Goal: Find specific fact: Find specific fact

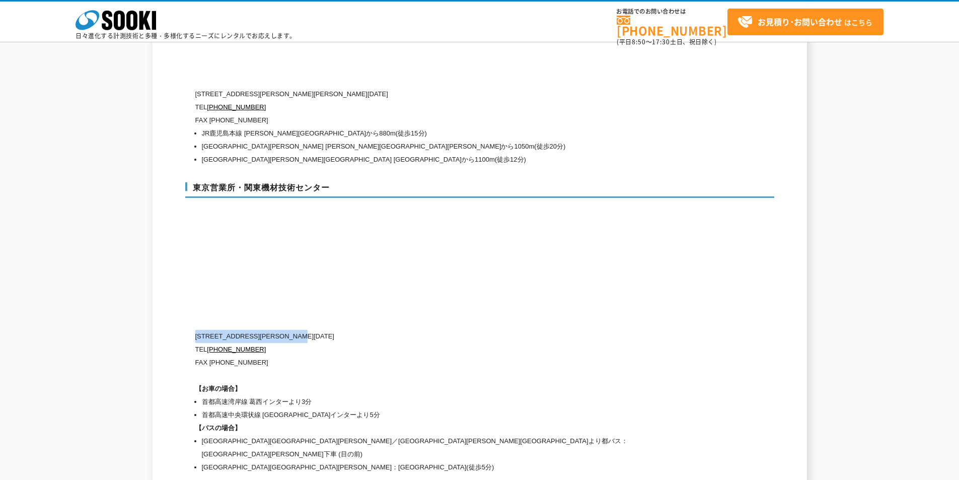
scroll to position [4152, 0]
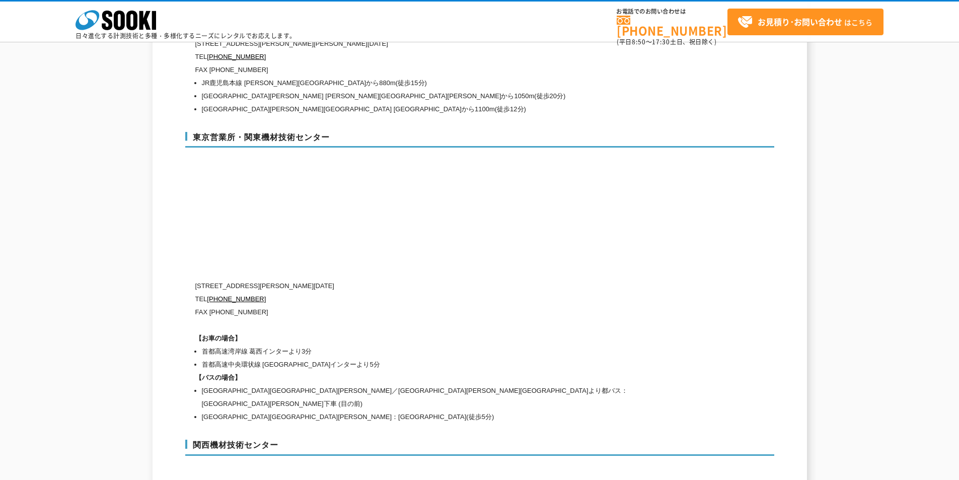
click at [340, 292] on p "TEL [PHONE_NUMBER]" at bounding box center [436, 298] width 483 height 13
drag, startPoint x: 200, startPoint y: 264, endPoint x: 231, endPoint y: 261, distance: 30.8
click at [231, 279] on p "[STREET_ADDRESS][PERSON_NAME][DATE]" at bounding box center [436, 285] width 483 height 13
copy p "134-008"
drag, startPoint x: 67, startPoint y: 202, endPoint x: 64, endPoint y: 34, distance: 167.6
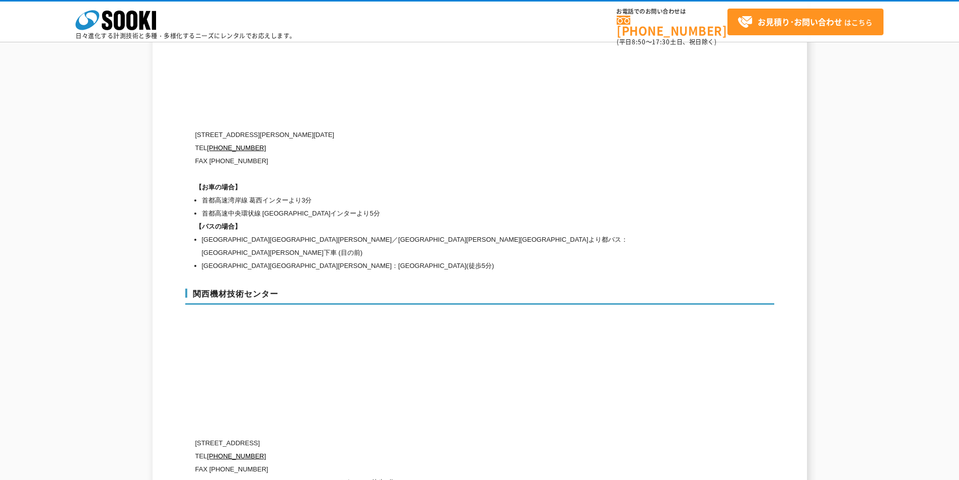
scroll to position [4454, 0]
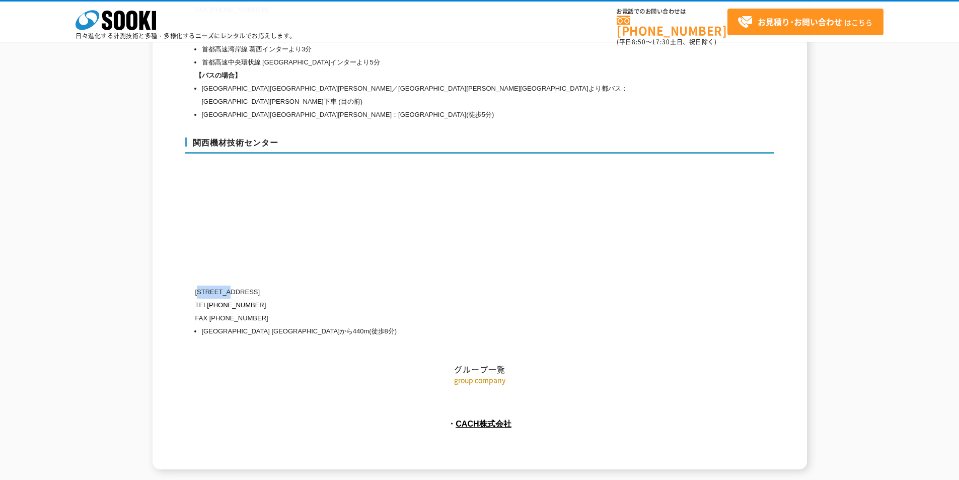
drag, startPoint x: 202, startPoint y: 257, endPoint x: 234, endPoint y: 258, distance: 31.2
click at [234, 285] on p "〒660-0083 兵庫県尼崎市道意町5-40-1" at bounding box center [436, 291] width 483 height 13
copy p "660-0083"
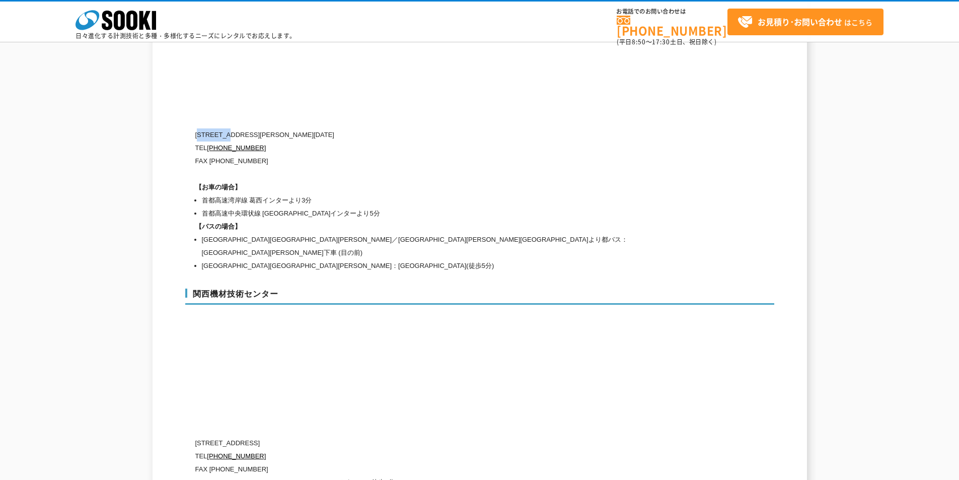
drag, startPoint x: 201, startPoint y: 114, endPoint x: 234, endPoint y: 113, distance: 32.2
click at [234, 128] on p "〒134-0086 東京都江戸川区臨海町2-3-18" at bounding box center [436, 134] width 483 height 13
copy p "134-0086"
